Goal: Task Accomplishment & Management: Use online tool/utility

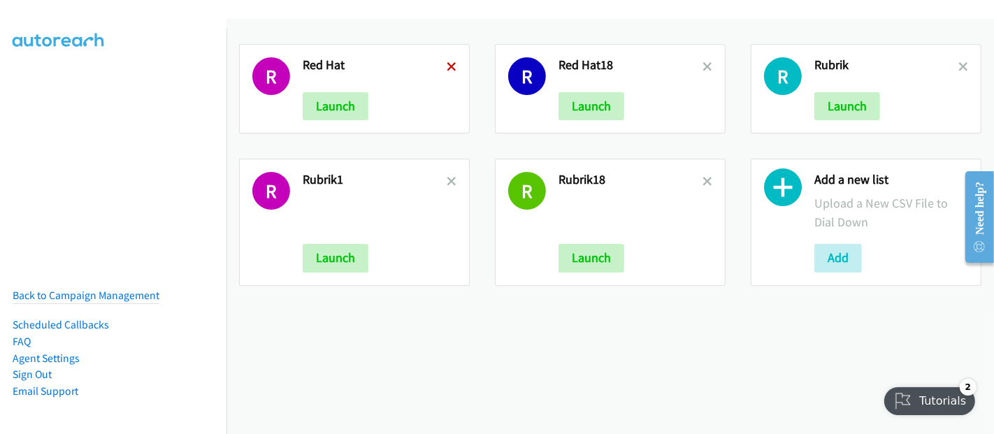
click at [449, 64] on icon at bounding box center [452, 68] width 10 height 10
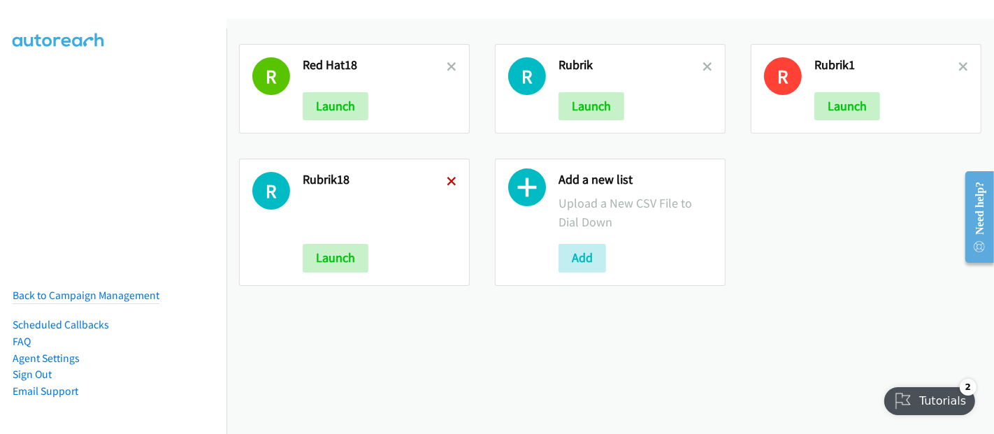
click at [447, 177] on icon at bounding box center [452, 182] width 10 height 10
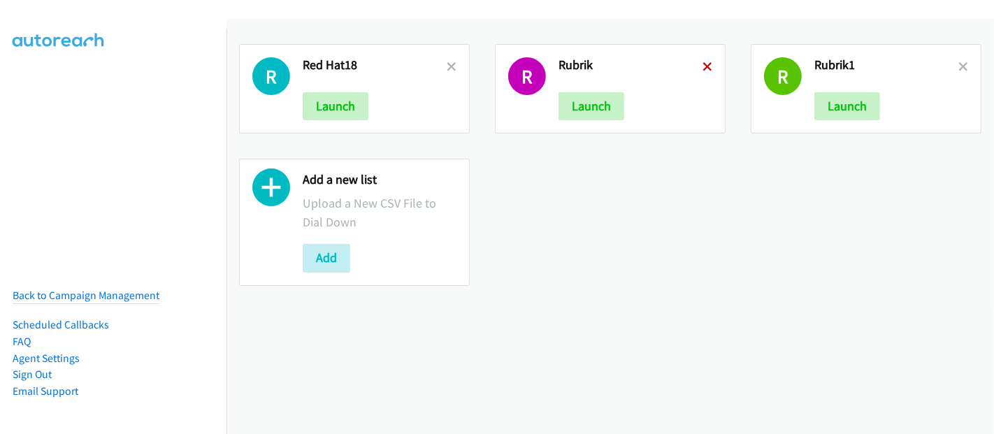
click at [702, 64] on icon at bounding box center [707, 68] width 10 height 10
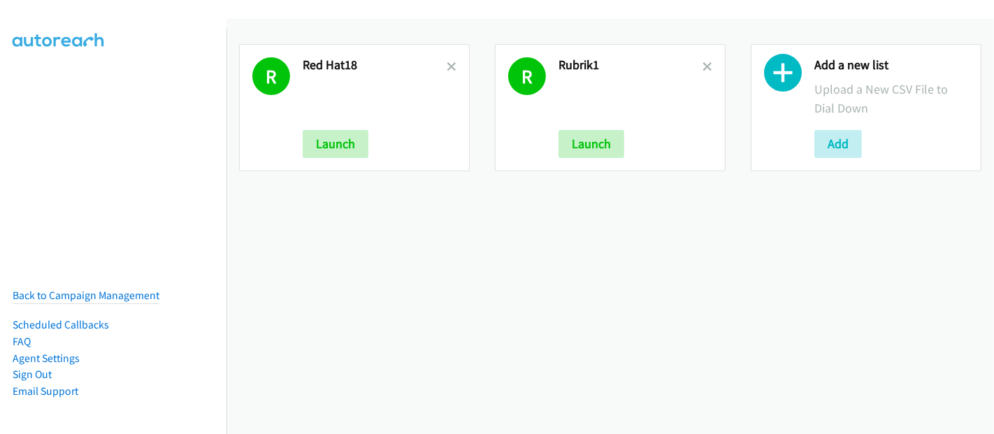
click at [702, 59] on link at bounding box center [707, 67] width 10 height 16
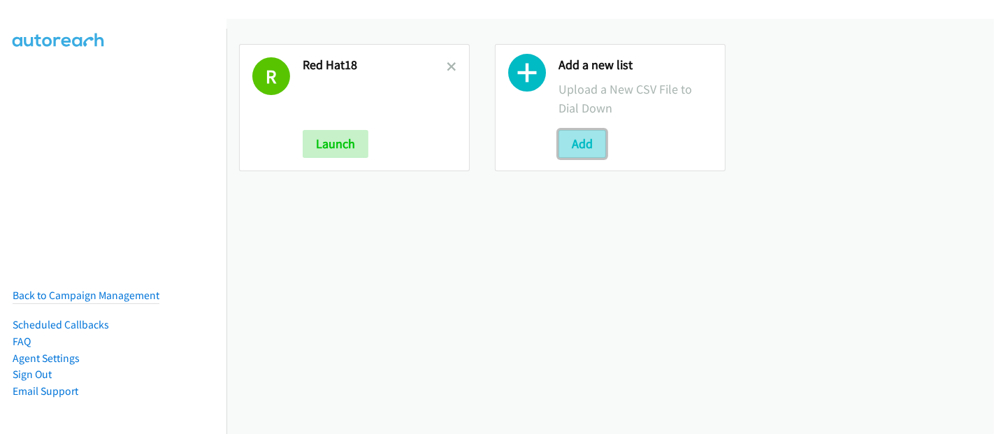
click at [567, 138] on button "Add" at bounding box center [582, 144] width 48 height 28
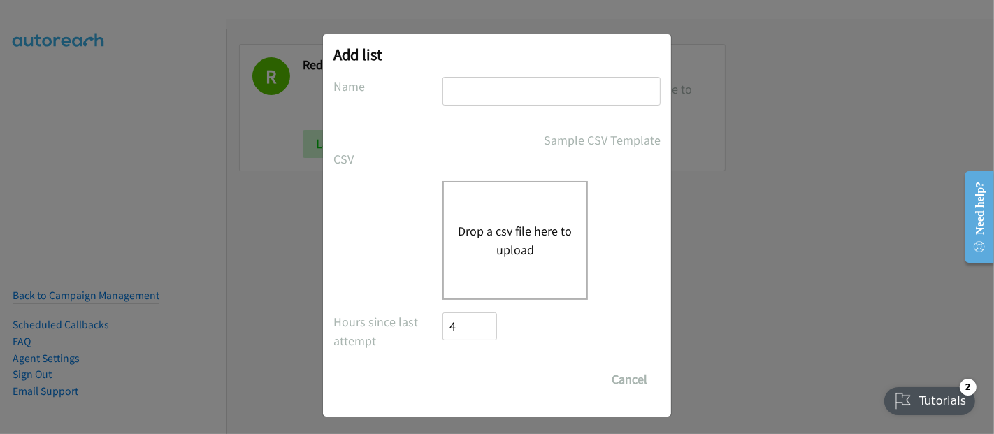
click at [480, 96] on input "text" at bounding box center [551, 91] width 218 height 29
type input "Rubrik"
click at [488, 218] on div "Drop a csv file here to upload" at bounding box center [514, 240] width 145 height 119
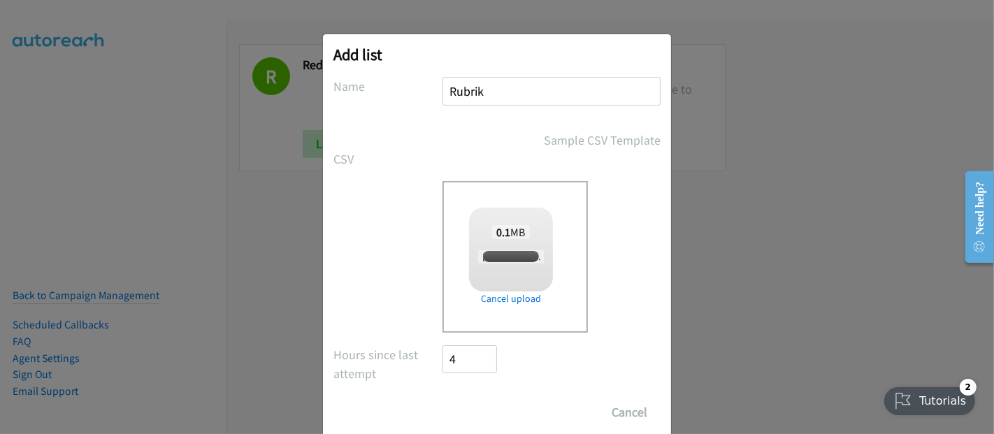
checkbox input "true"
click at [469, 411] on input "Save List" at bounding box center [478, 412] width 73 height 28
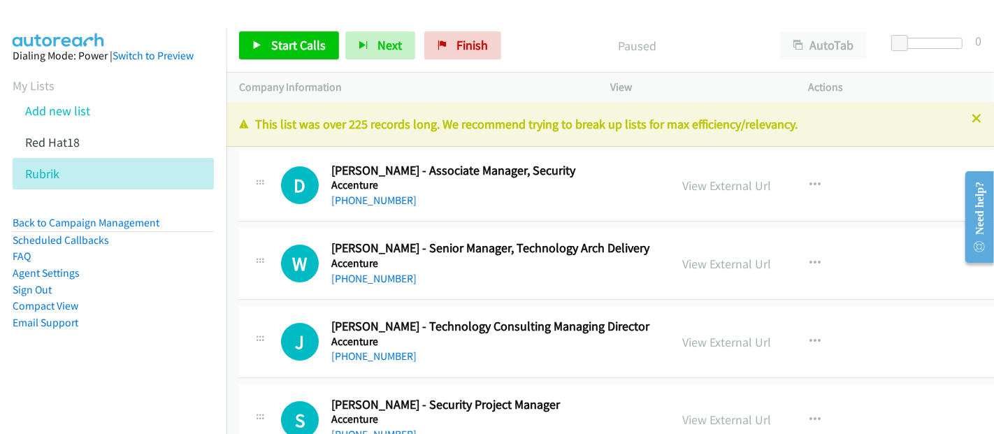
click at [167, 396] on nav "Dialing Mode: Power | Switch to Preview My Lists Add new list Red Hat18 Rubrik …" at bounding box center [113, 246] width 227 height 434
click at [301, 39] on span "Start Calls" at bounding box center [298, 45] width 55 height 16
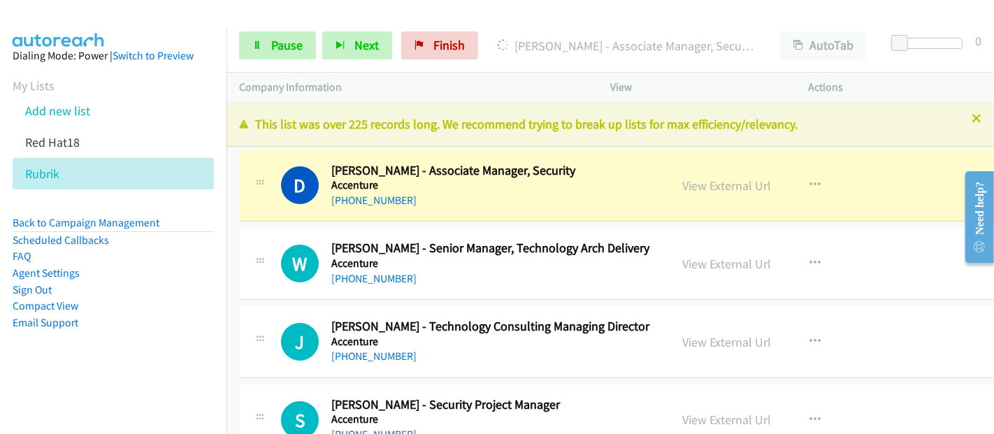
click at [590, 199] on div "[PHONE_NUMBER]" at bounding box center [493, 200] width 325 height 17
click at [711, 186] on link "View External Url" at bounding box center [726, 185] width 89 height 16
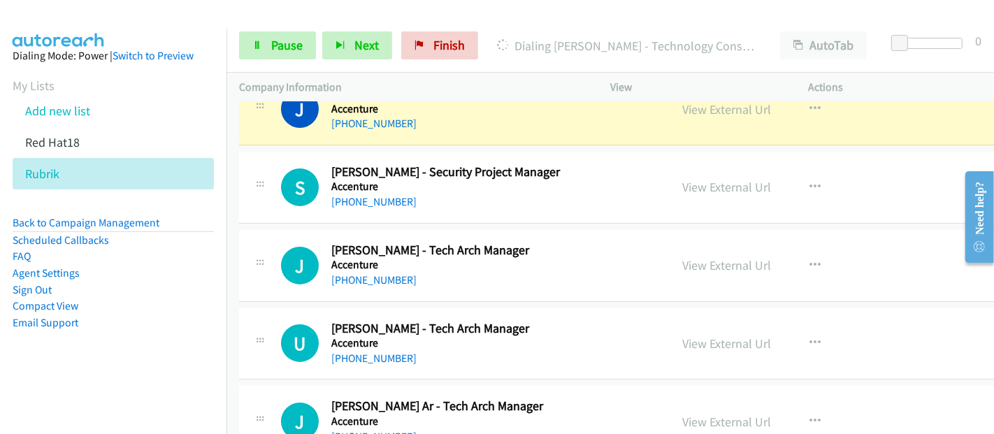
scroll to position [155, 0]
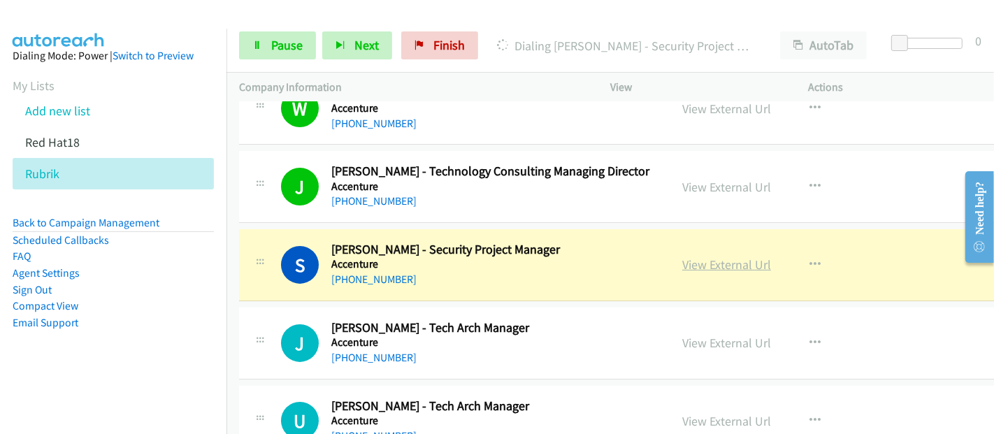
click at [682, 267] on link "View External Url" at bounding box center [726, 264] width 89 height 16
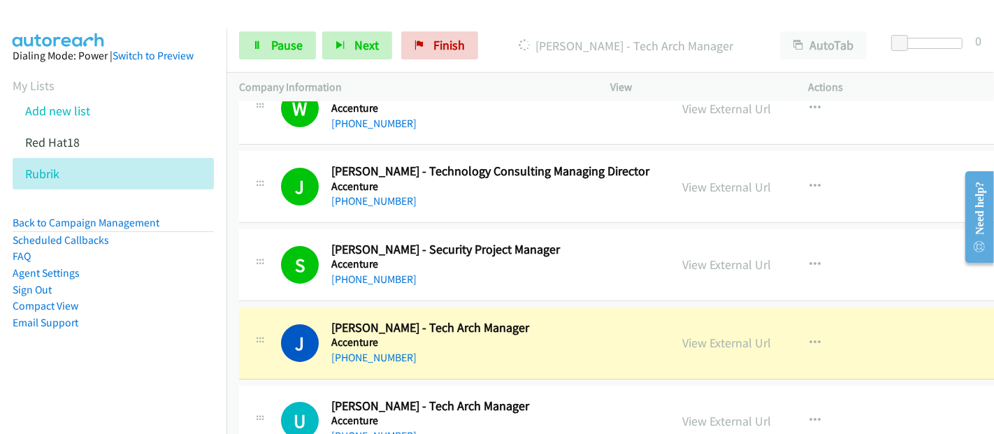
scroll to position [310, 0]
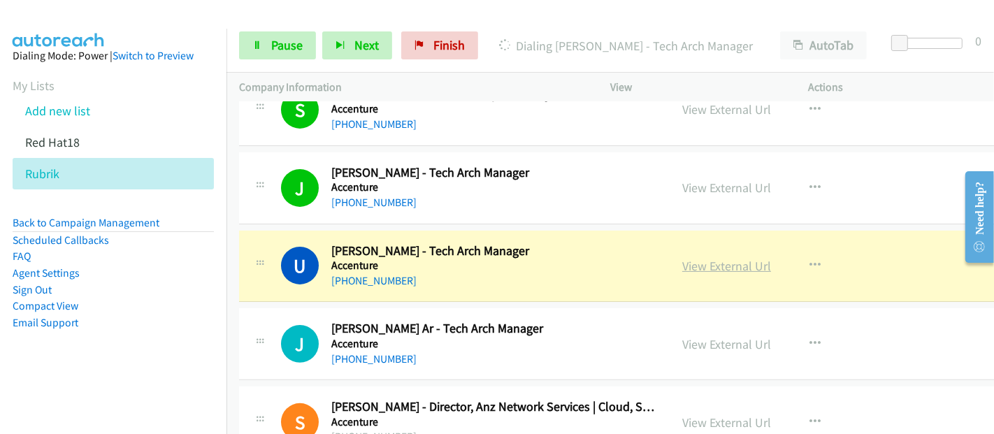
click at [707, 264] on link "View External Url" at bounding box center [726, 266] width 89 height 16
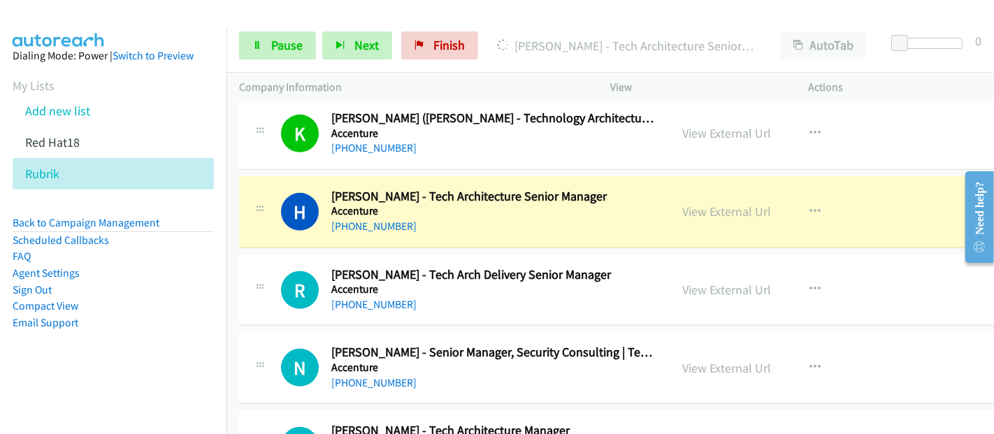
scroll to position [699, 0]
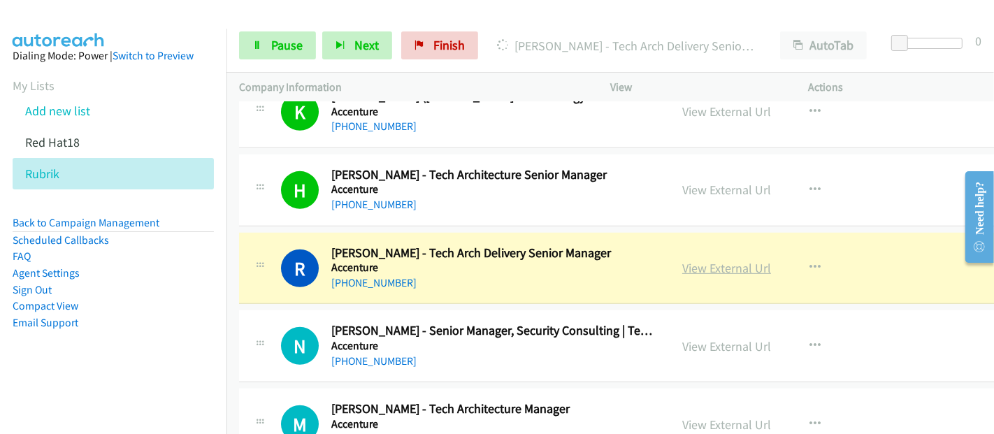
click at [739, 262] on link "View External Url" at bounding box center [726, 268] width 89 height 16
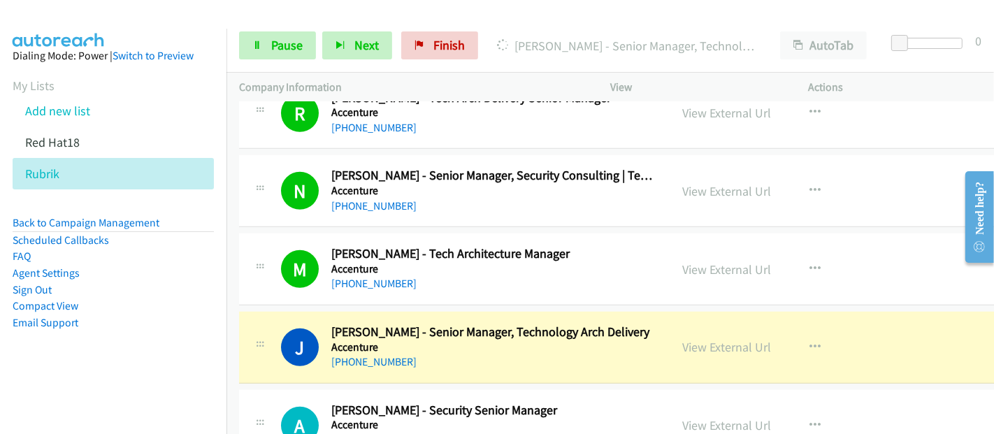
scroll to position [1009, 0]
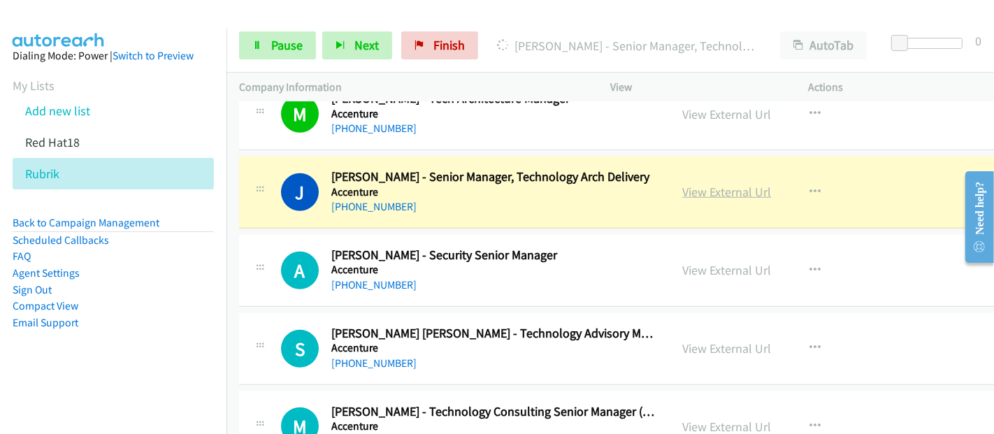
click at [730, 188] on link "View External Url" at bounding box center [726, 192] width 89 height 16
click at [271, 41] on span "Pause" at bounding box center [286, 45] width 31 height 16
